Goal: Task Accomplishment & Management: Manage account settings

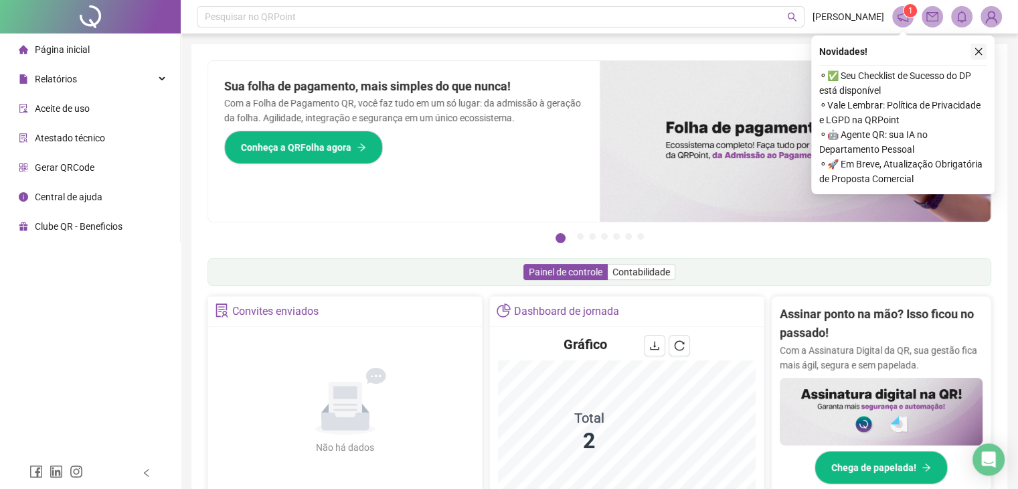
click at [977, 50] on icon "close" at bounding box center [978, 51] width 7 height 7
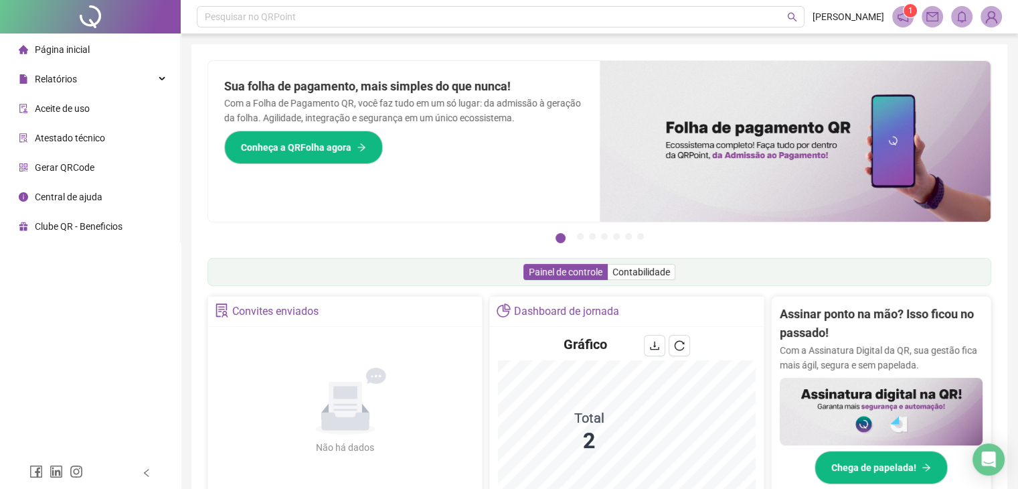
click at [990, 19] on img at bounding box center [991, 17] width 20 height 20
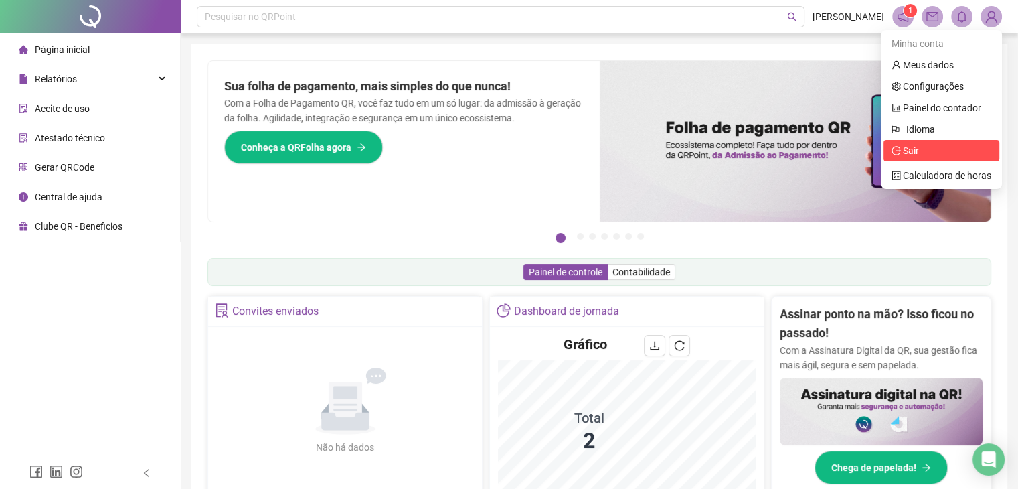
click at [913, 149] on span "Sair" at bounding box center [911, 150] width 16 height 11
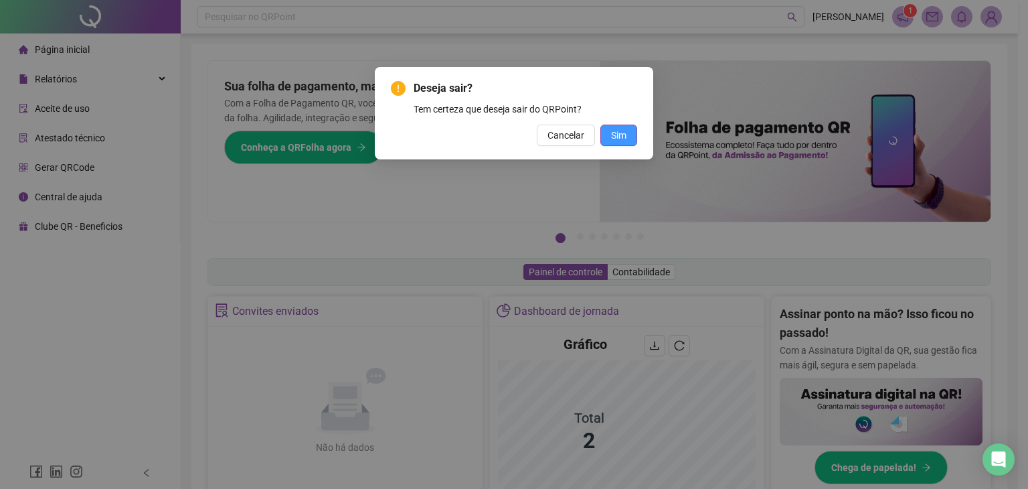
click at [616, 130] on span "Sim" at bounding box center [618, 135] width 15 height 15
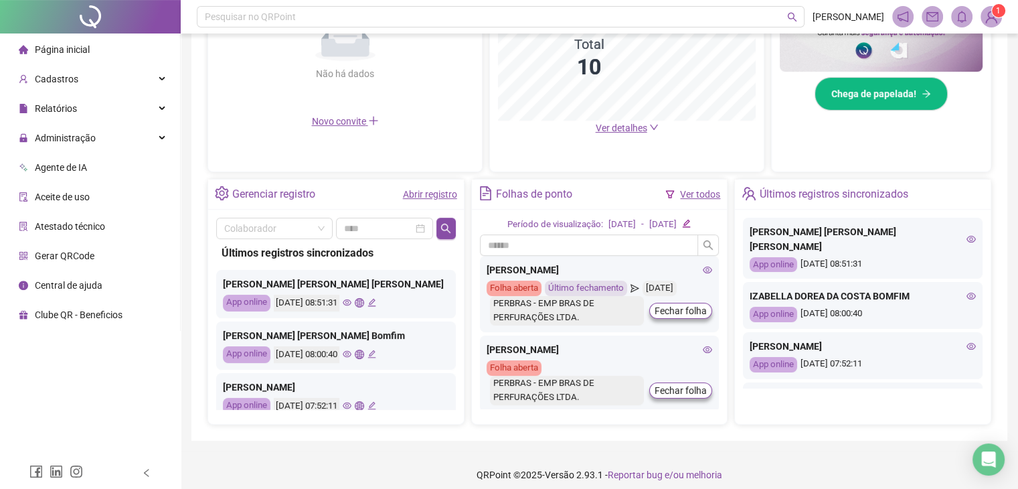
scroll to position [372, 0]
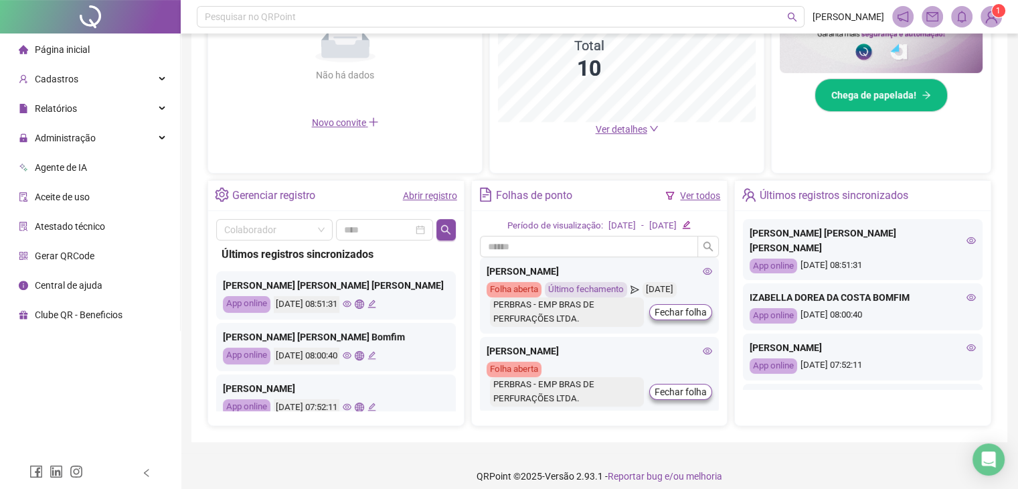
click at [967, 236] on icon "eye" at bounding box center [971, 239] width 9 height 7
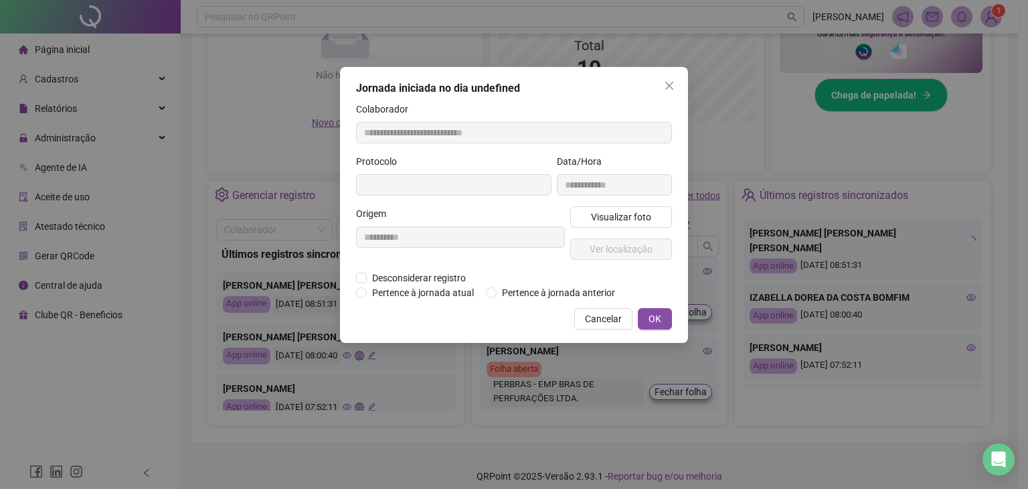
type input "**********"
click at [610, 222] on span "Visualizar foto" at bounding box center [621, 216] width 60 height 15
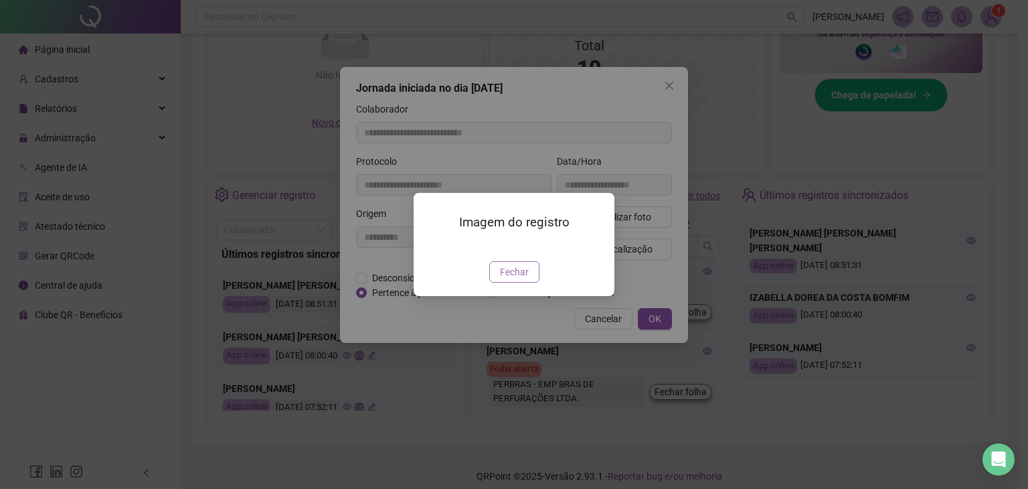
click at [518, 279] on span "Fechar" at bounding box center [514, 271] width 29 height 15
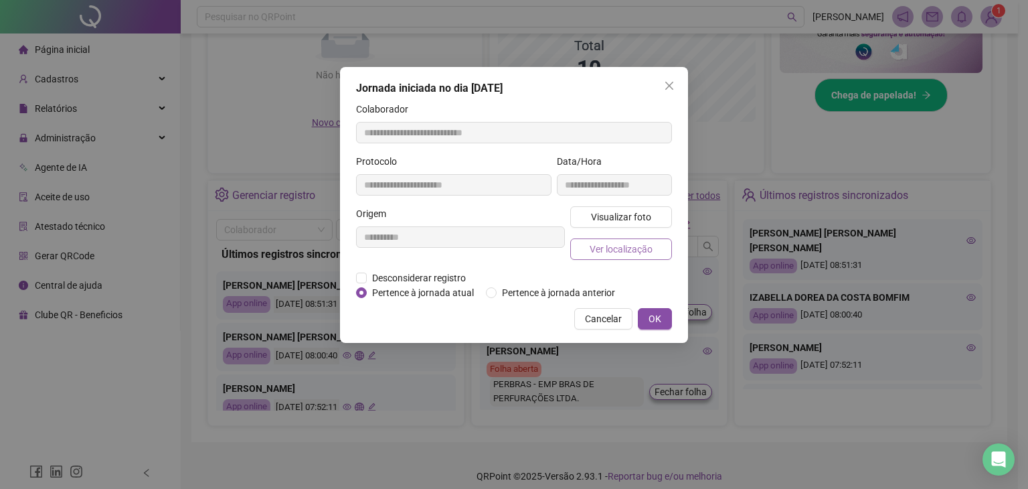
click at [605, 249] on span "Ver localização" at bounding box center [621, 249] width 63 height 15
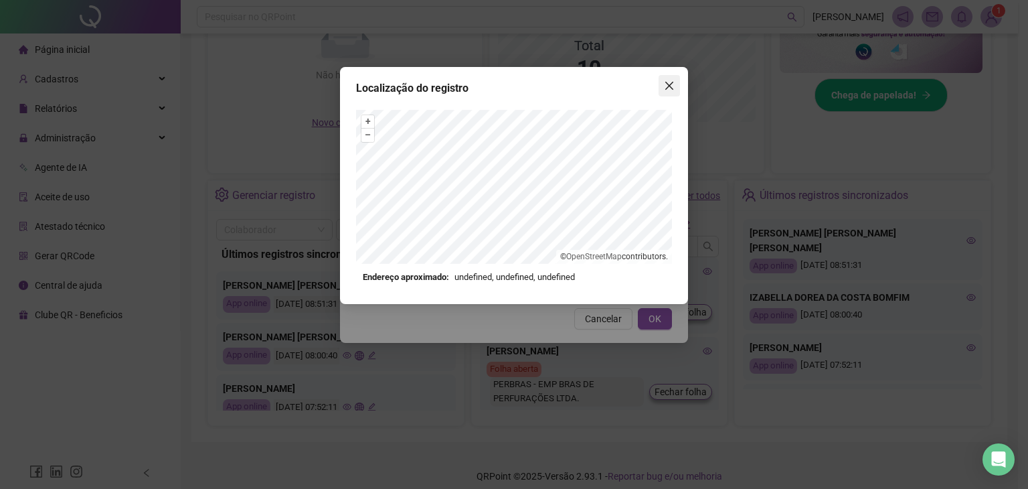
click at [665, 86] on icon "close" at bounding box center [669, 85] width 11 height 11
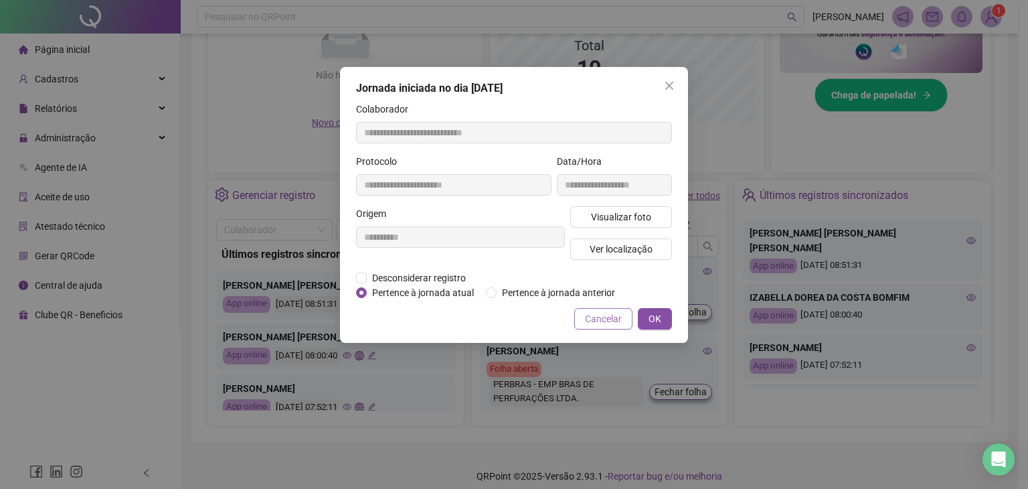
click at [596, 321] on span "Cancelar" at bounding box center [603, 318] width 37 height 15
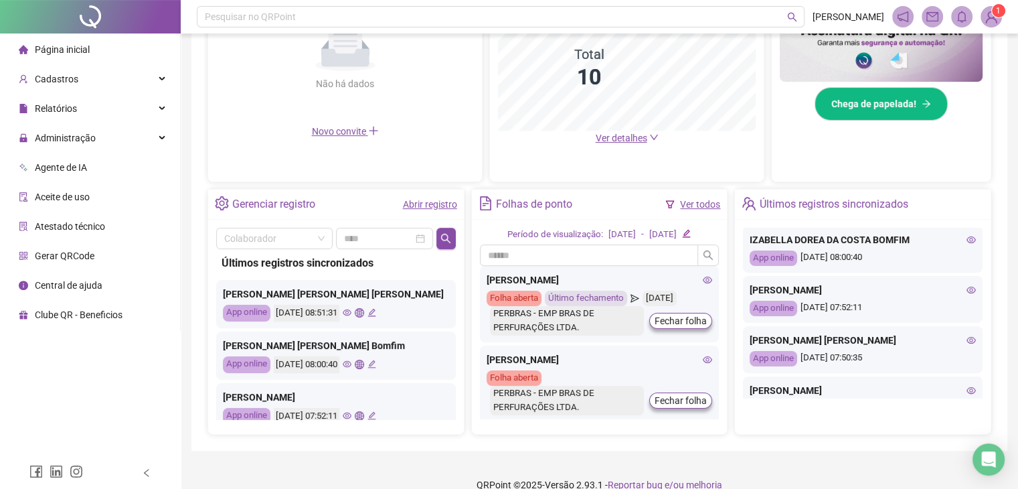
scroll to position [134, 0]
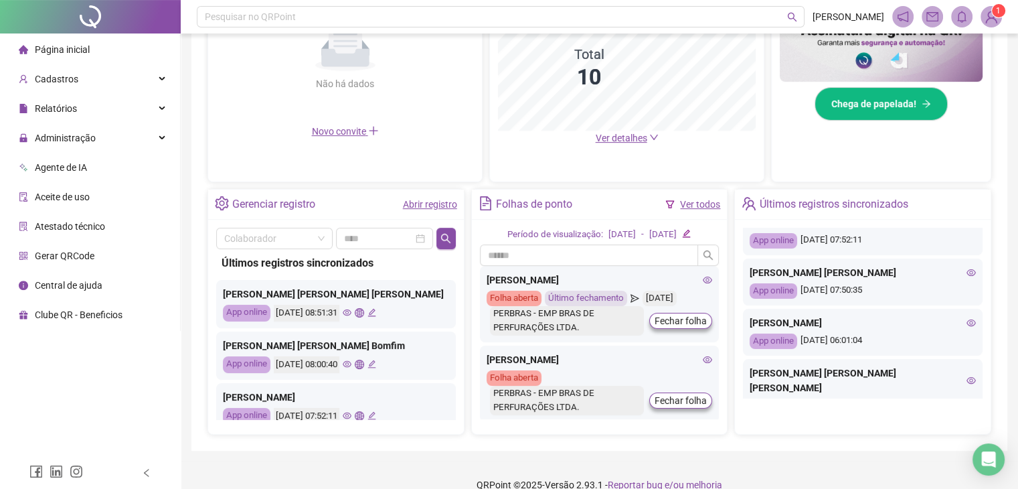
click at [967, 318] on icon "eye" at bounding box center [971, 322] width 9 height 9
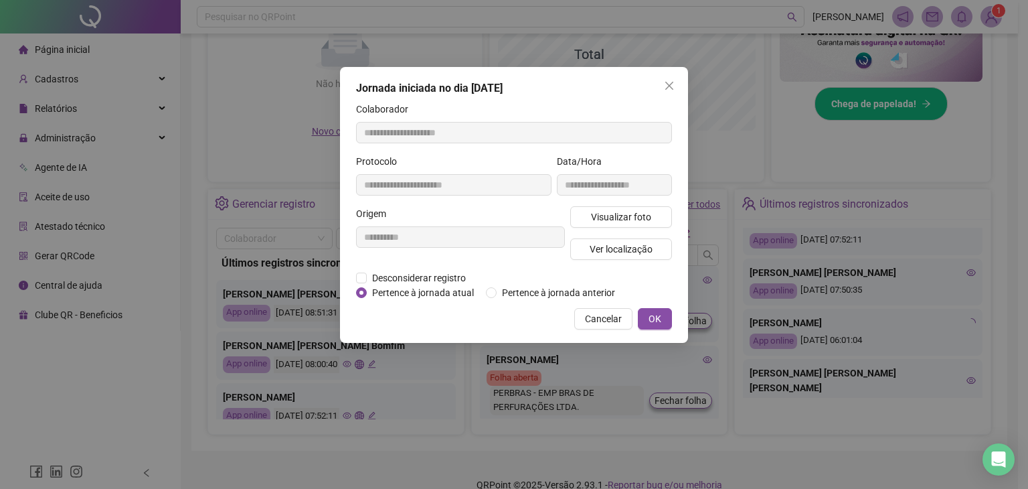
type input "**********"
click at [600, 320] on span "Cancelar" at bounding box center [603, 318] width 37 height 15
